Goal: Task Accomplishment & Management: Manage account settings

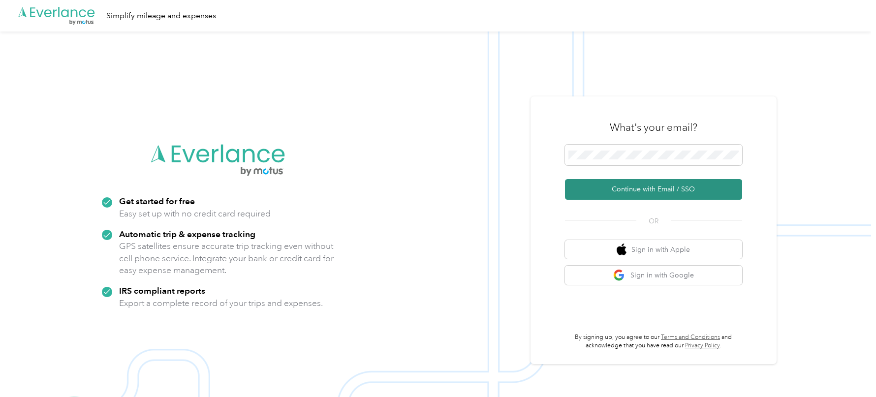
click at [592, 194] on button "Continue with Email / SSO" at bounding box center [653, 189] width 177 height 21
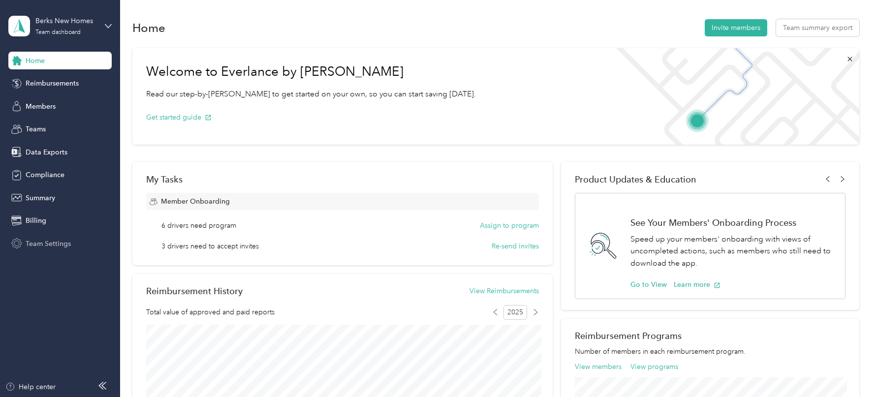
click at [57, 247] on span "Team Settings" at bounding box center [48, 244] width 45 height 10
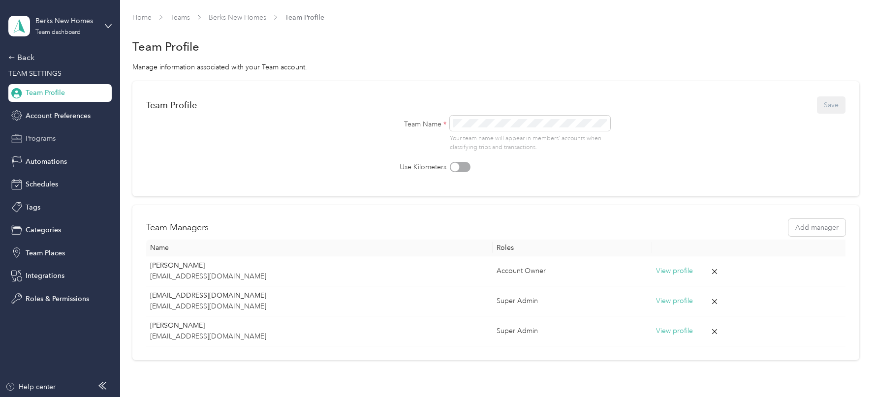
click at [49, 138] on span "Programs" at bounding box center [41, 138] width 30 height 10
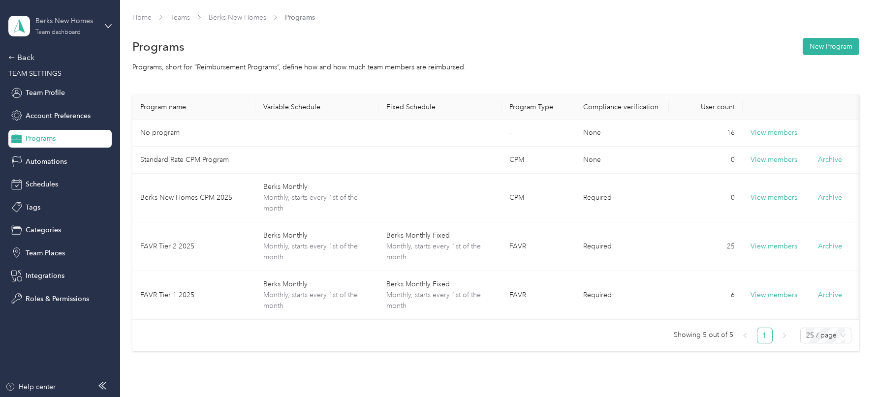
click at [78, 33] on div "Team dashboard" at bounding box center [57, 33] width 45 height 6
click at [73, 124] on div "Log out" at bounding box center [111, 125] width 193 height 17
